Goal: Transaction & Acquisition: Purchase product/service

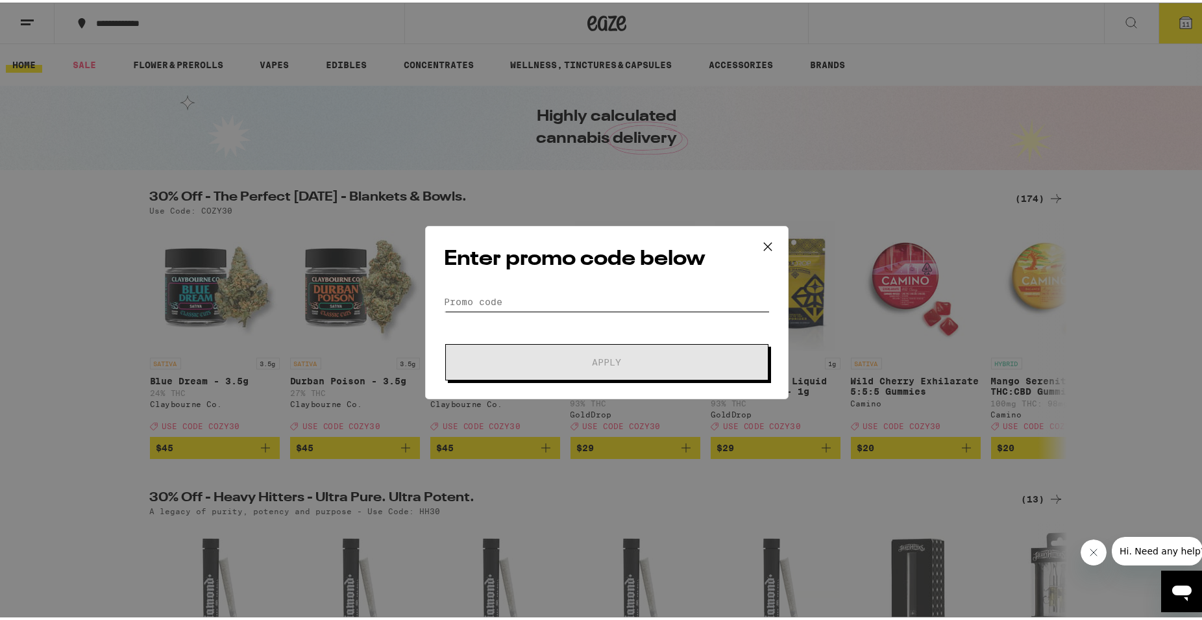
click at [524, 300] on input "Promo Code" at bounding box center [607, 298] width 326 height 19
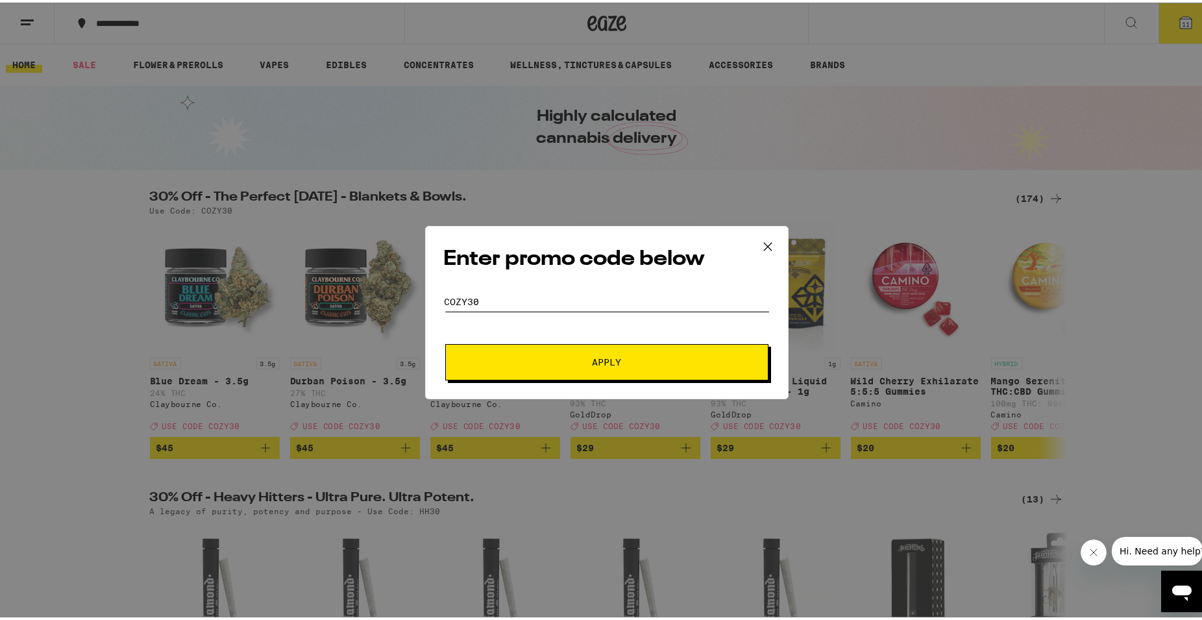
type input "cozy30"
click at [516, 353] on button "Apply" at bounding box center [606, 359] width 323 height 36
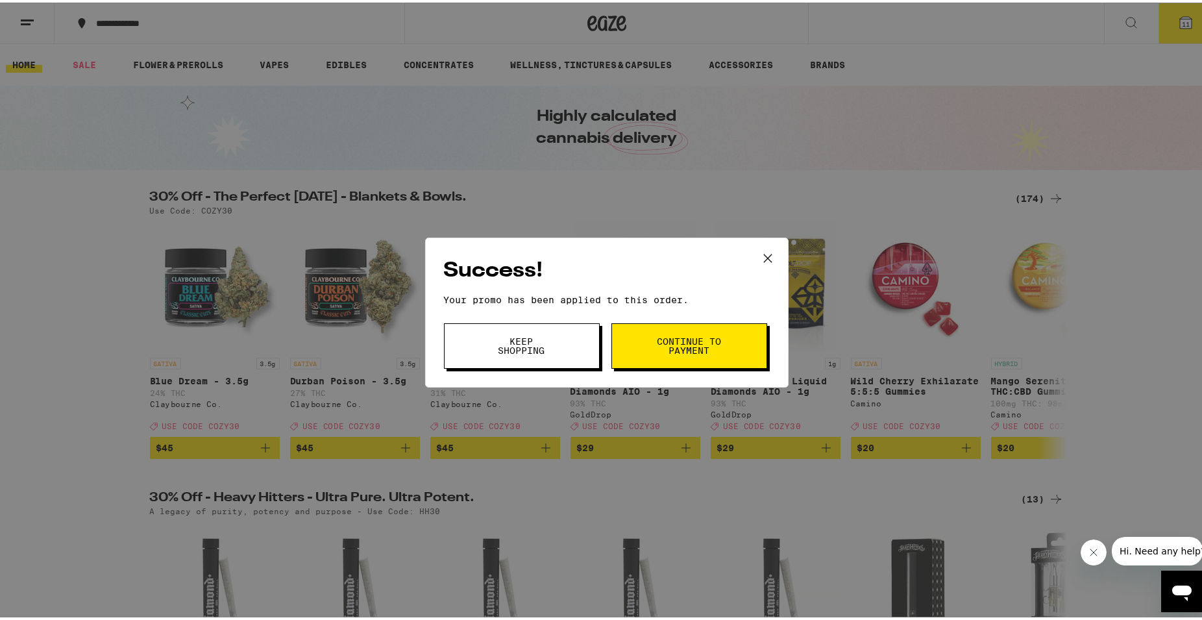
click at [670, 339] on span "Continue to payment" at bounding box center [689, 343] width 66 height 18
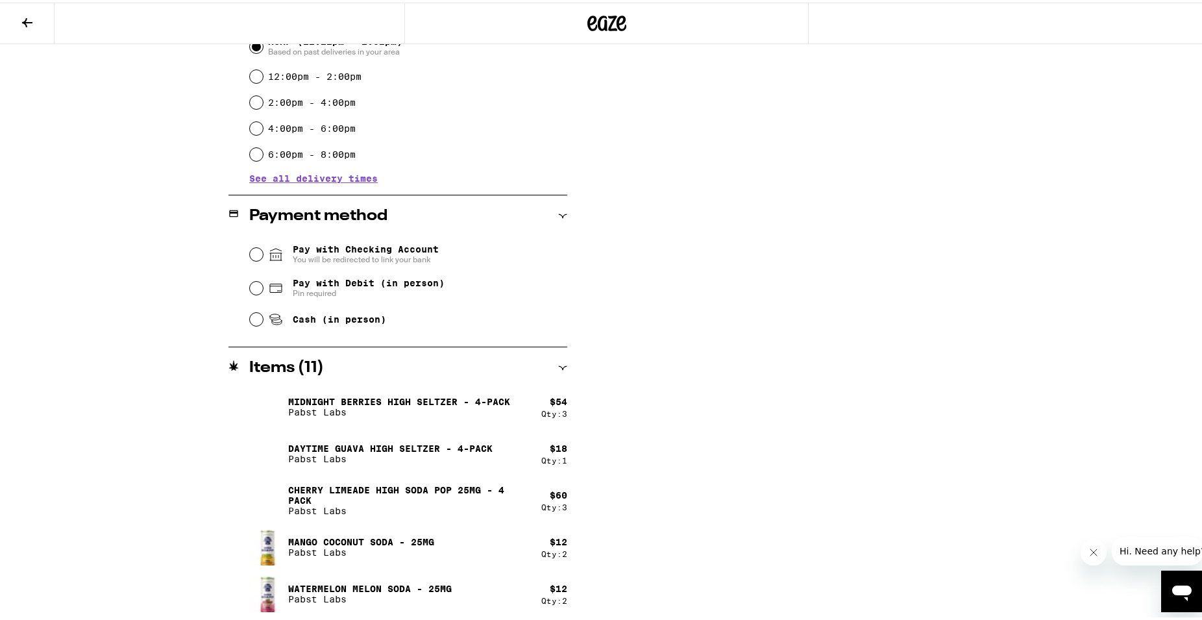
scroll to position [389, 0]
click at [255, 317] on input "Cash (in person)" at bounding box center [256, 315] width 13 height 13
radio input "true"
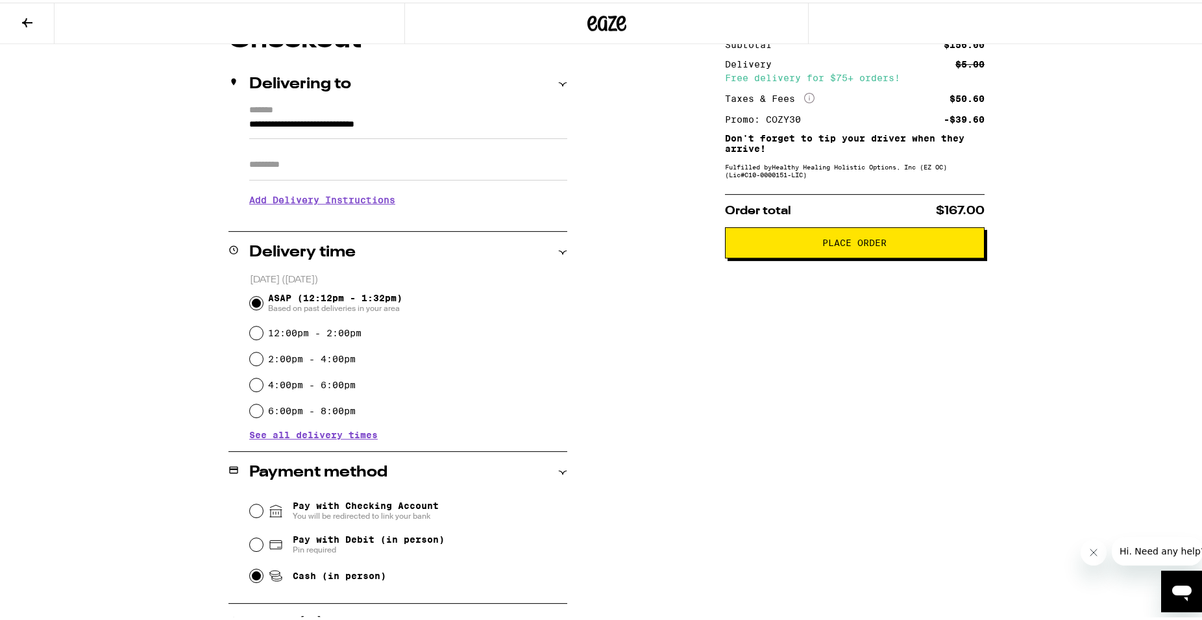
scroll to position [138, 0]
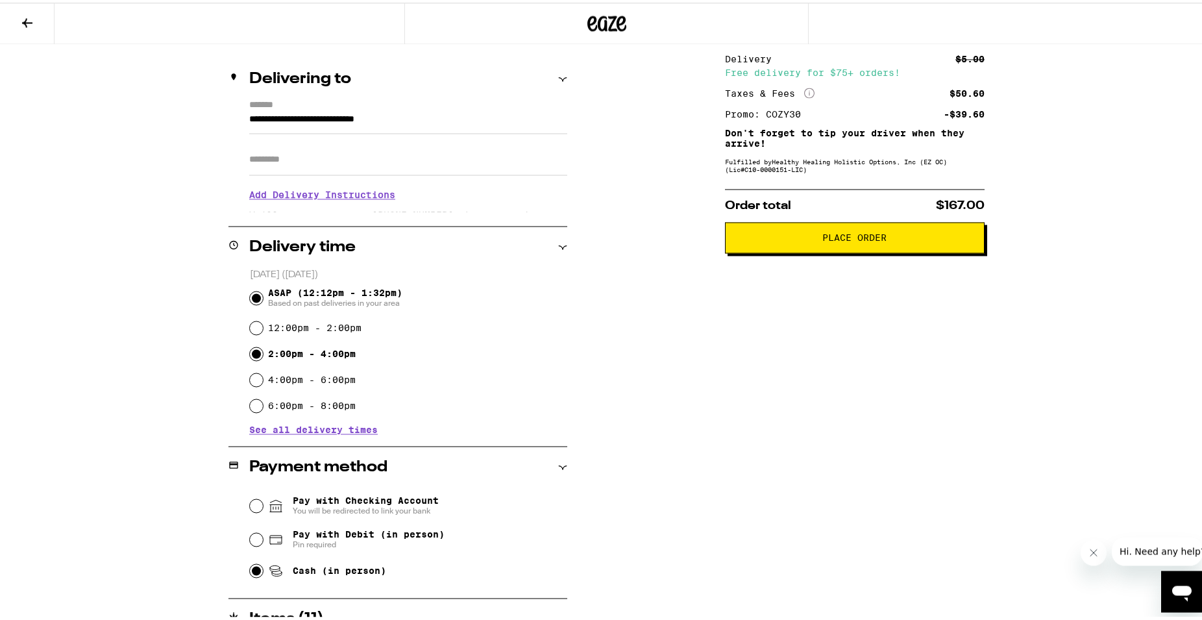
click at [252, 354] on input "2:00pm - 4:00pm" at bounding box center [256, 350] width 13 height 13
radio input "true"
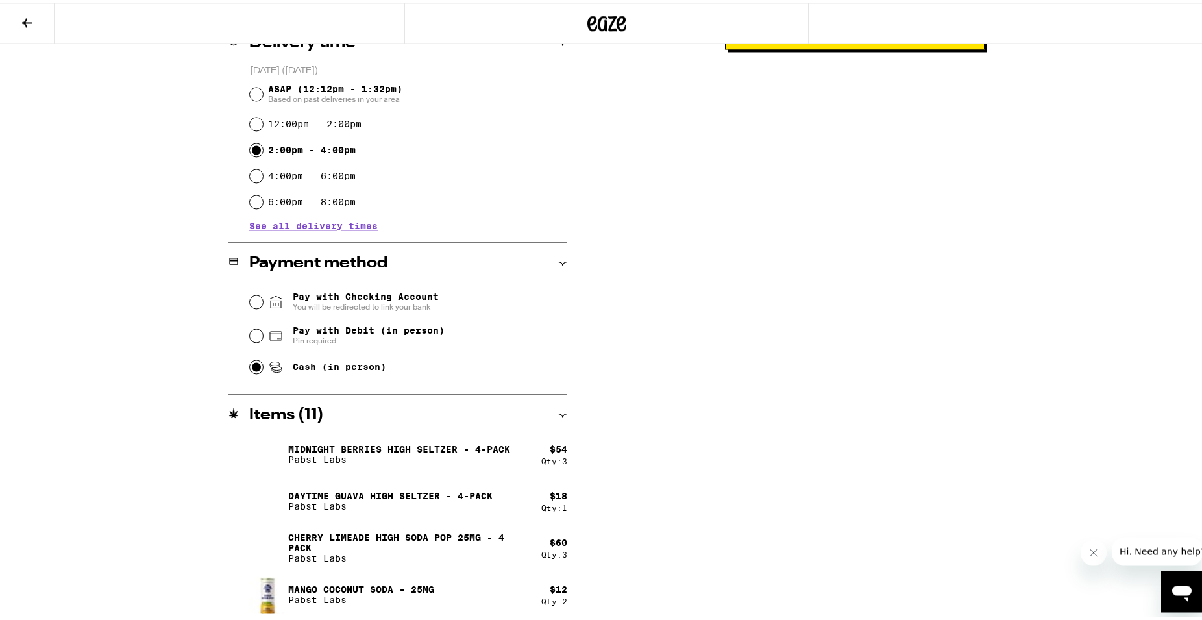
scroll to position [389, 0]
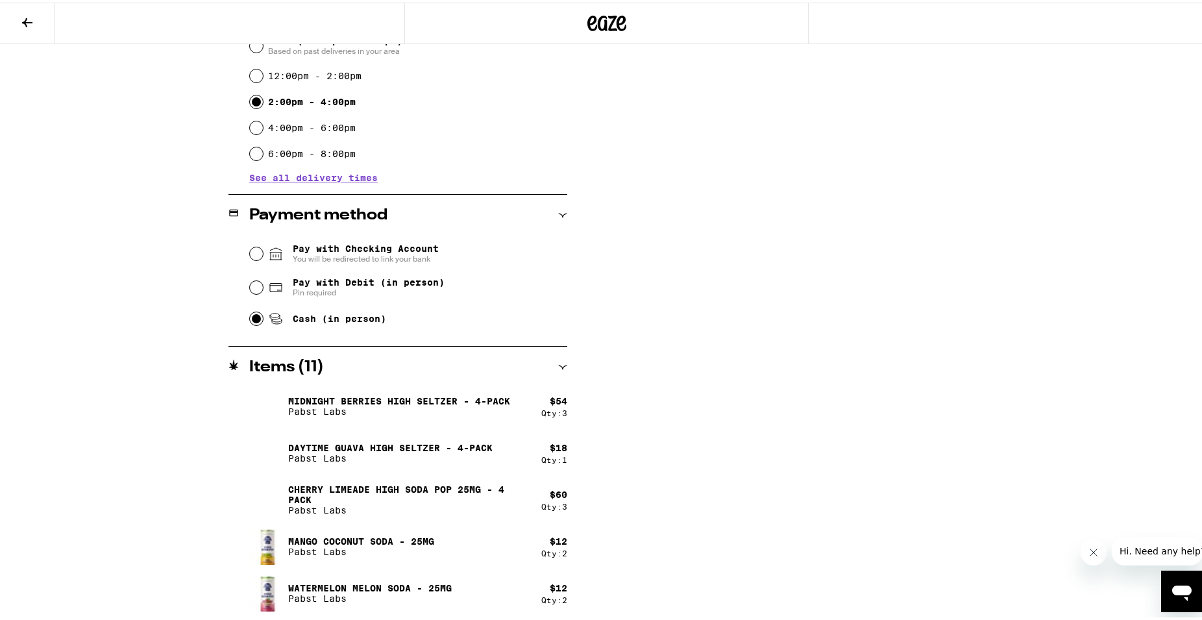
click at [274, 365] on h2 "Items ( 11 )" at bounding box center [286, 365] width 75 height 16
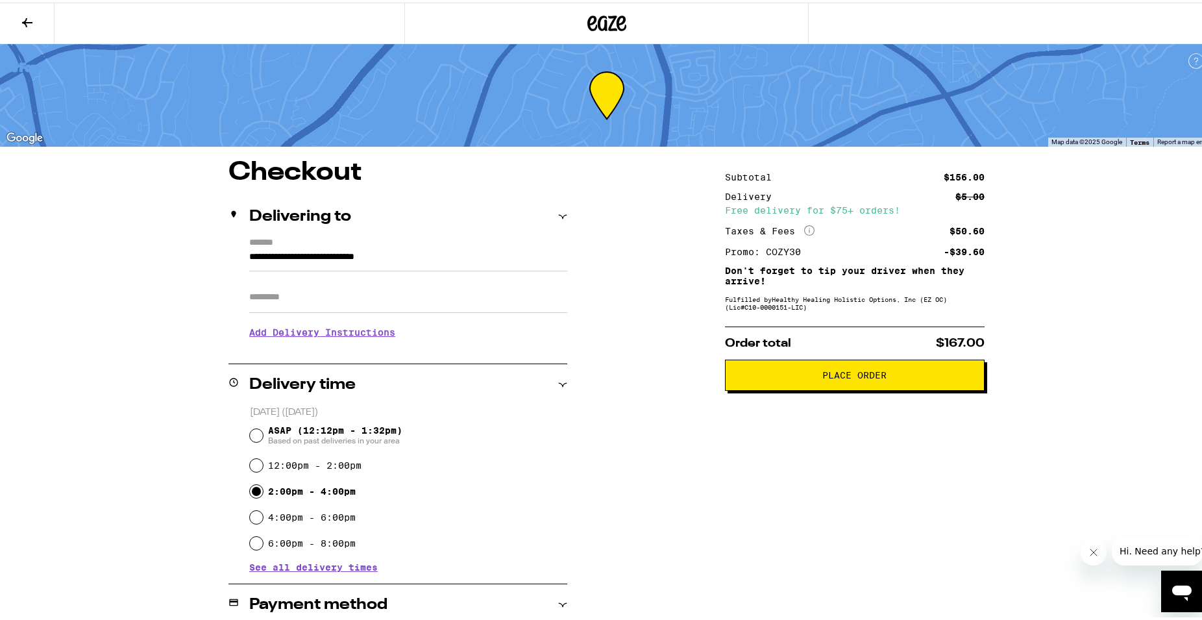
scroll to position [156, 0]
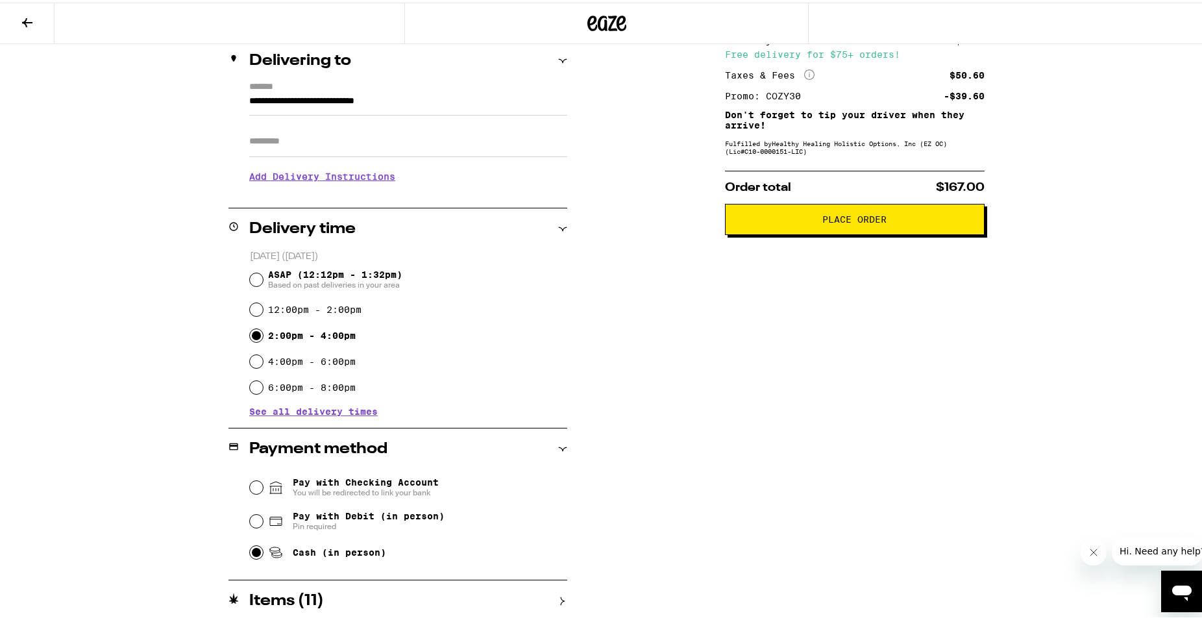
click at [553, 604] on div "Items ( 11 )" at bounding box center [397, 598] width 339 height 16
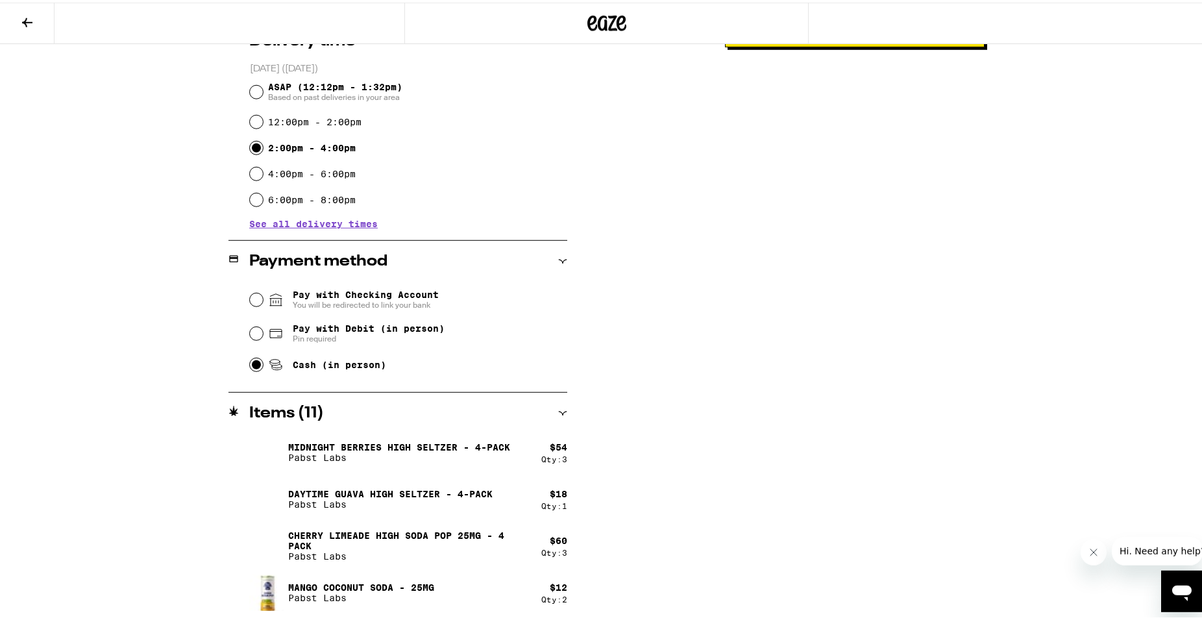
scroll to position [389, 0]
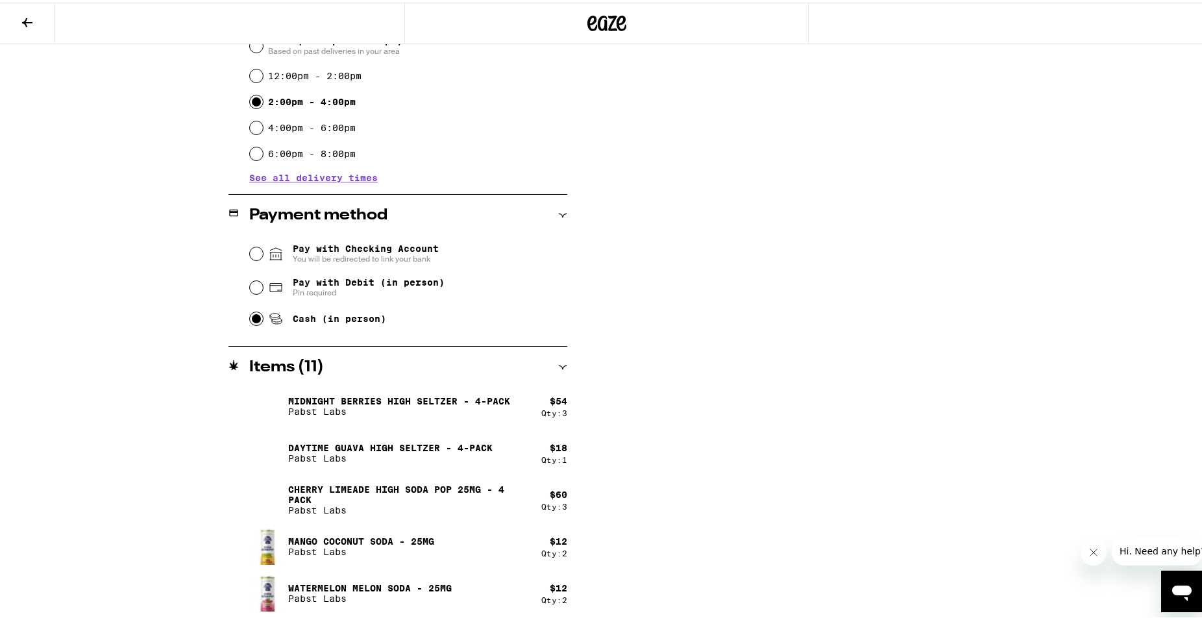
click at [29, 19] on icon at bounding box center [27, 20] width 10 height 9
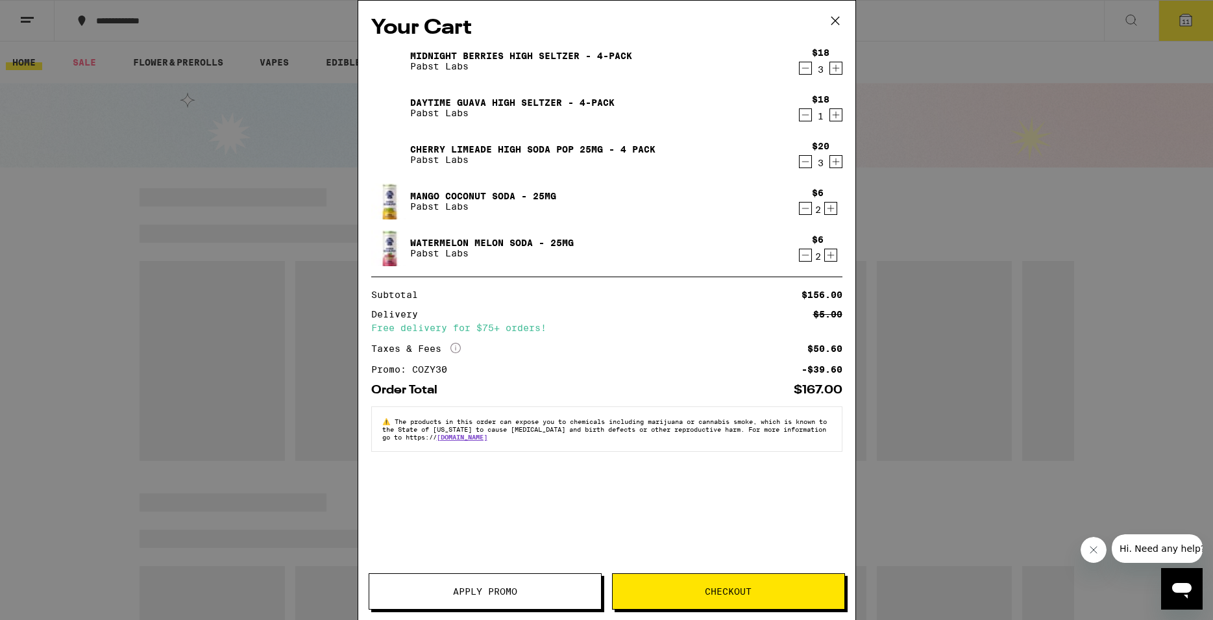
click at [831, 162] on icon "Increment" at bounding box center [836, 162] width 12 height 16
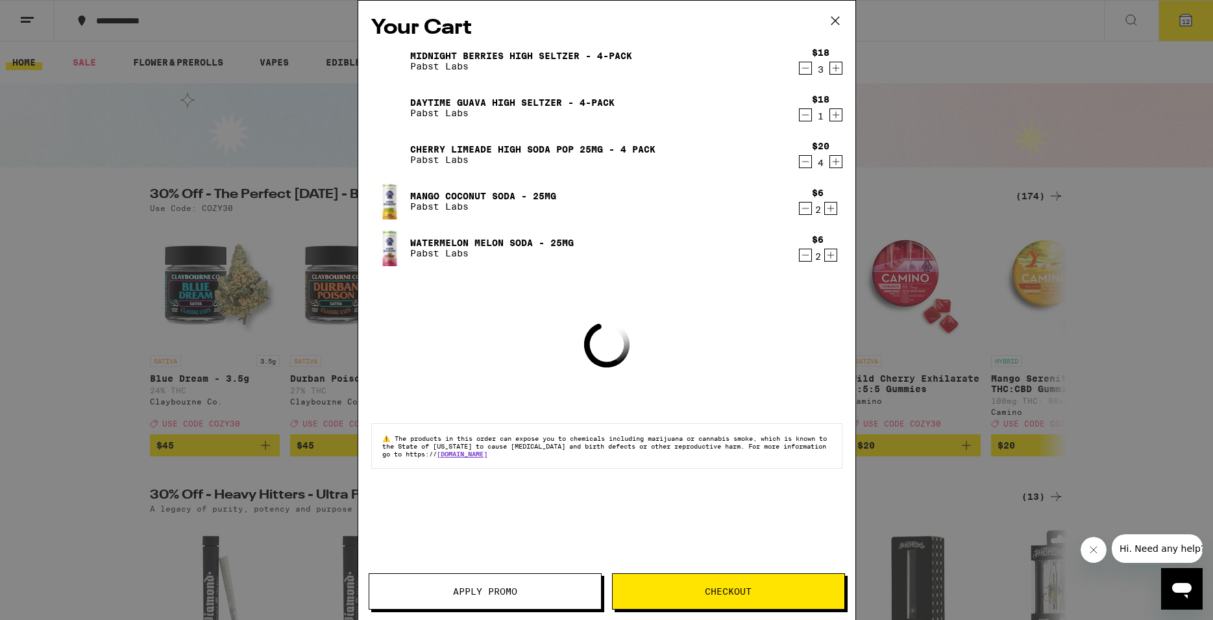
click at [804, 69] on icon "Decrement" at bounding box center [805, 68] width 12 height 16
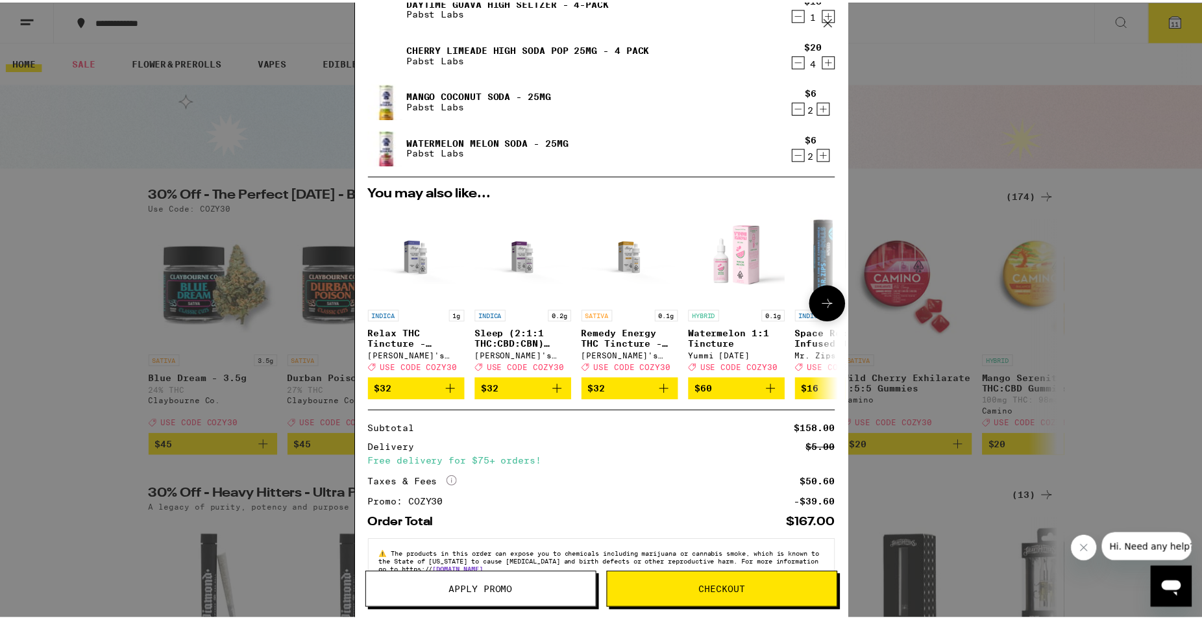
scroll to position [99, 0]
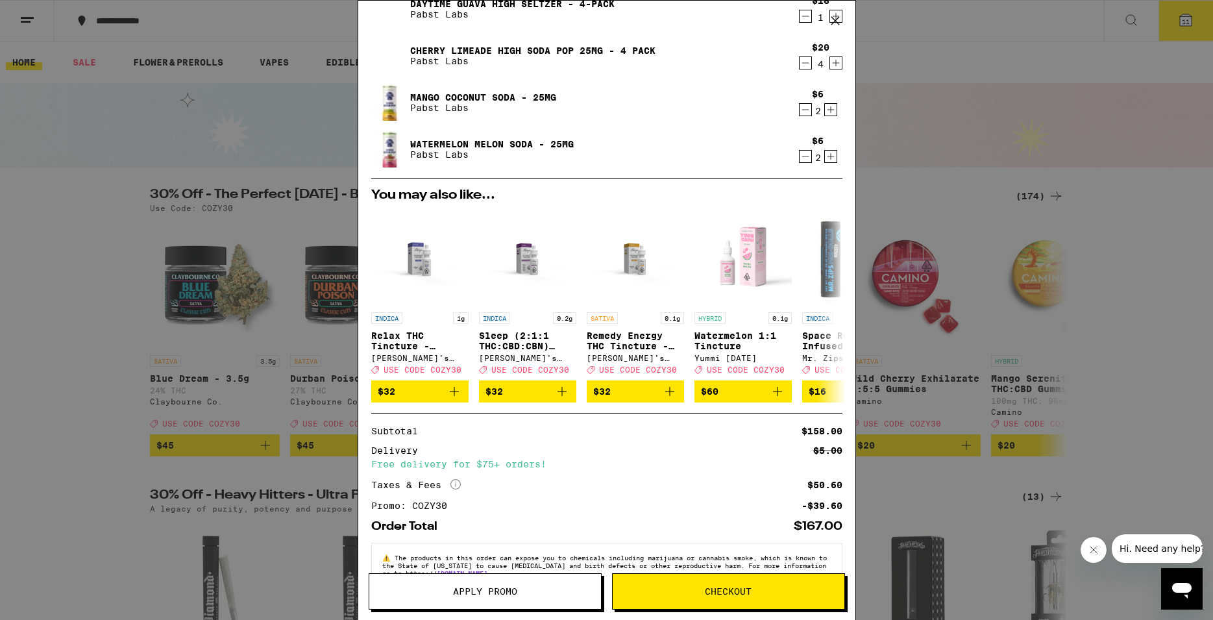
click at [538, 592] on span "Apply Promo" at bounding box center [485, 590] width 232 height 9
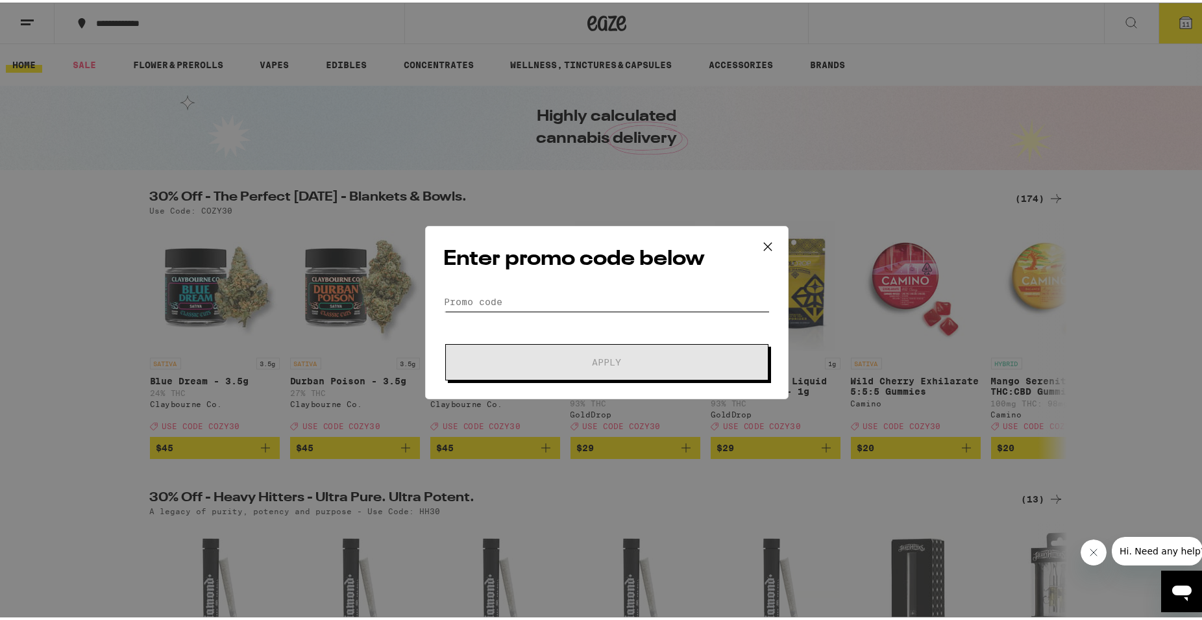
click at [544, 302] on input "Promo Code" at bounding box center [607, 298] width 326 height 19
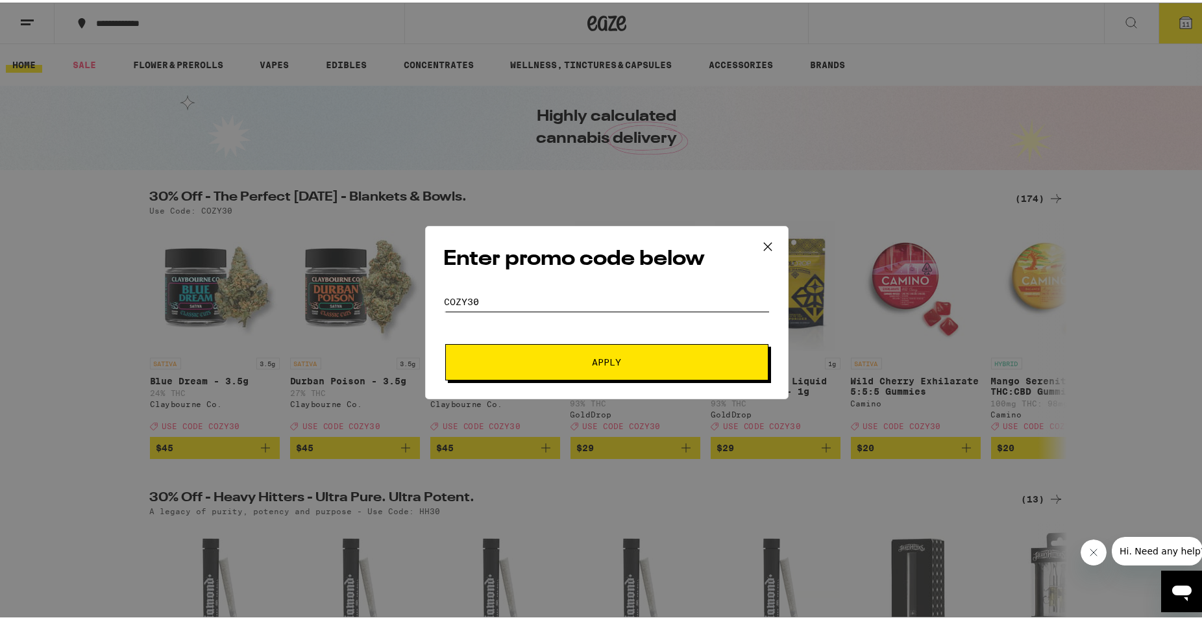
type input "cozy30"
click at [526, 368] on button "Apply" at bounding box center [606, 359] width 323 height 36
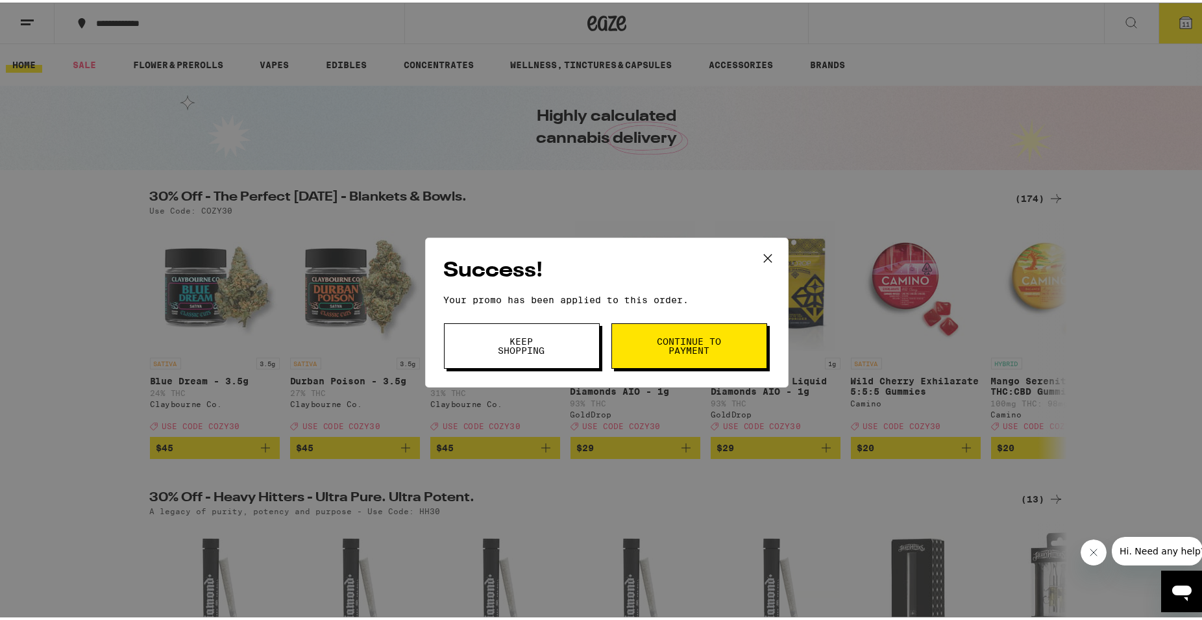
click at [699, 344] on span "Continue to payment" at bounding box center [689, 343] width 66 height 18
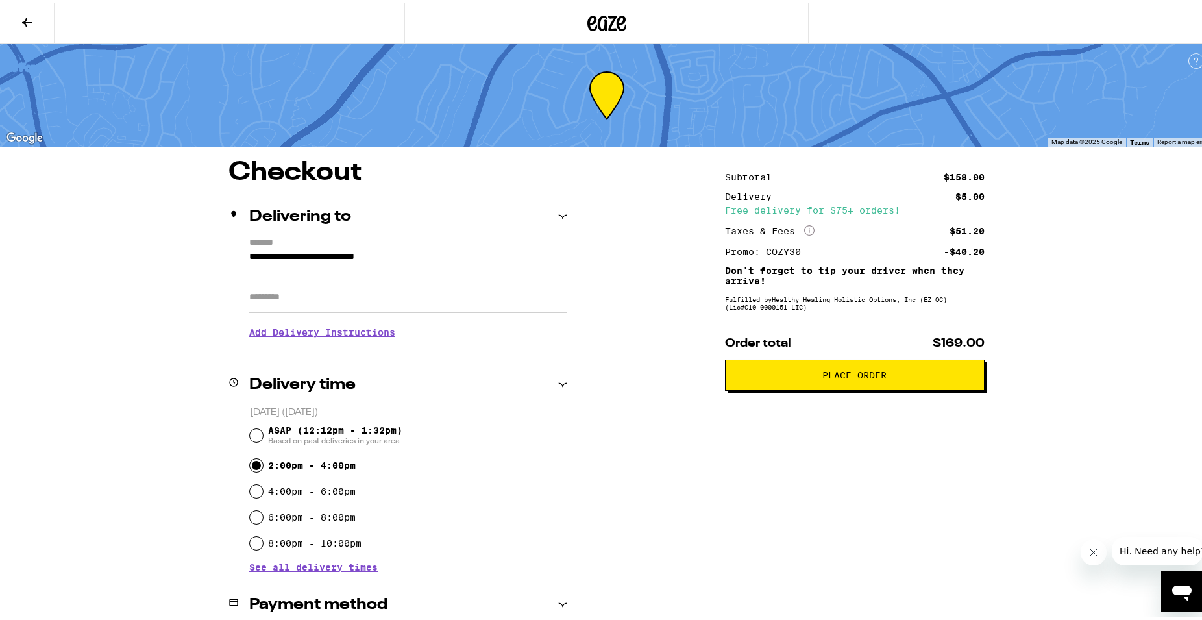
click at [846, 376] on span "Place Order" at bounding box center [855, 372] width 64 height 9
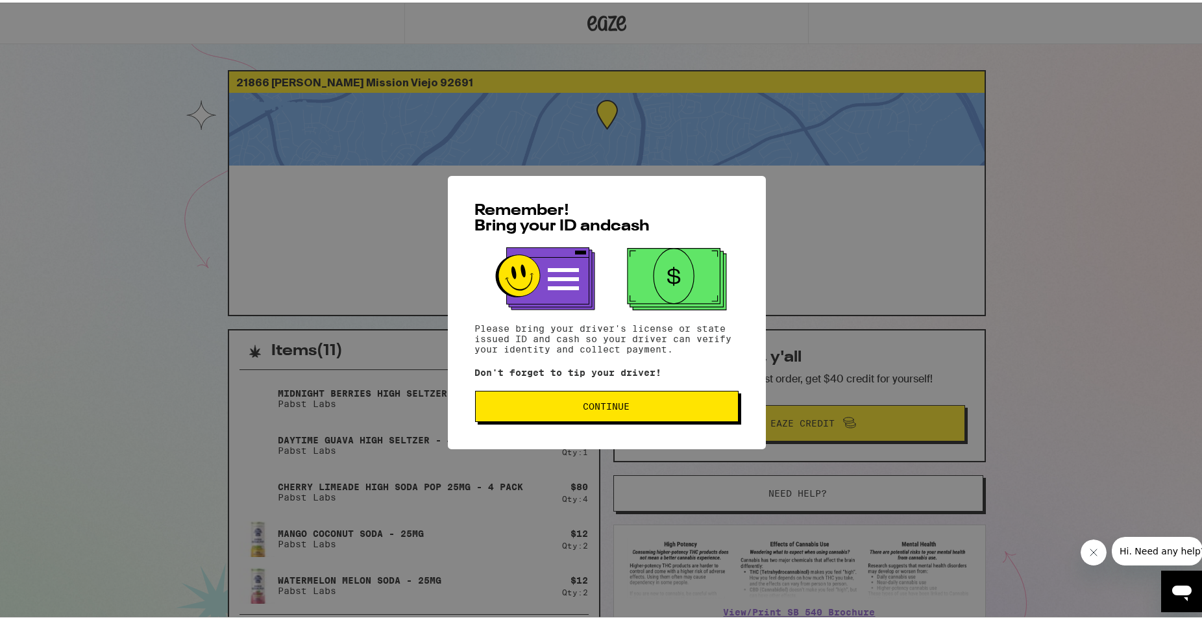
click at [634, 404] on span "Continue" at bounding box center [606, 403] width 241 height 9
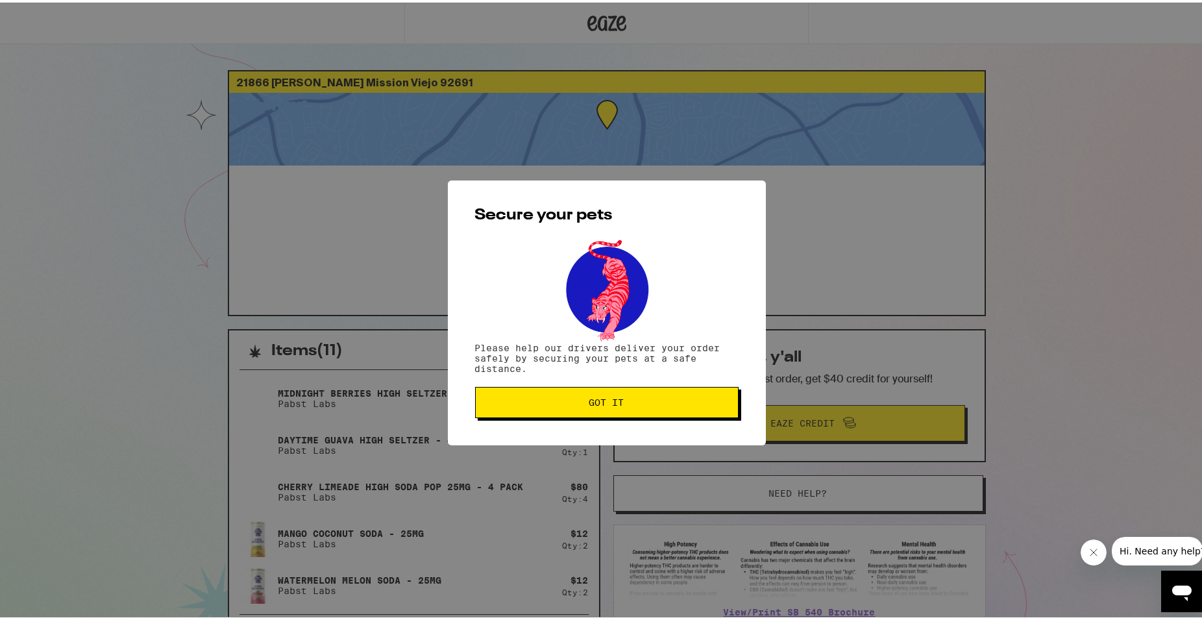
drag, startPoint x: 542, startPoint y: 418, endPoint x: 538, endPoint y: 405, distance: 13.1
click at [538, 405] on div "Secure your pets Please help our drivers deliver your order safely by securing …" at bounding box center [607, 310] width 318 height 265
click at [538, 404] on span "Got it" at bounding box center [606, 399] width 241 height 9
